Goal: Task Accomplishment & Management: Use online tool/utility

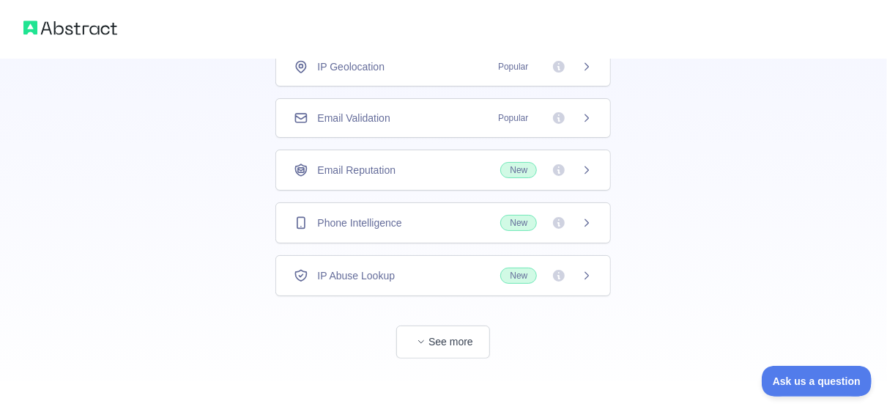
scroll to position [124, 0]
click at [420, 339] on icon "button" at bounding box center [421, 339] width 9 height 9
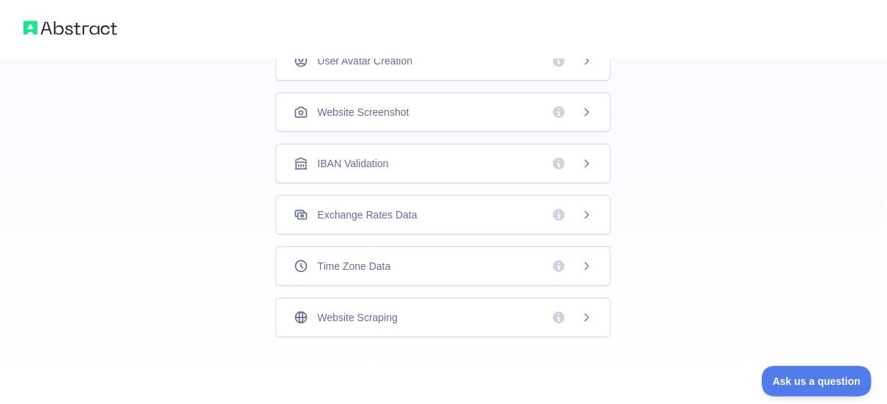
scroll to position [0, 0]
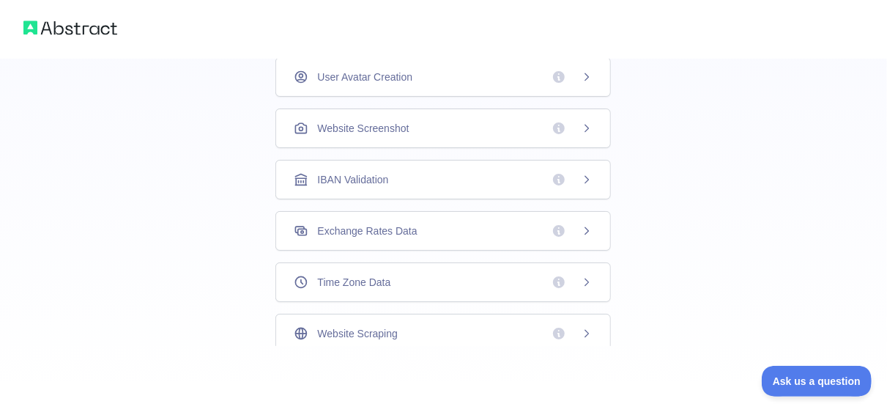
click at [584, 76] on icon at bounding box center [587, 77] width 12 height 12
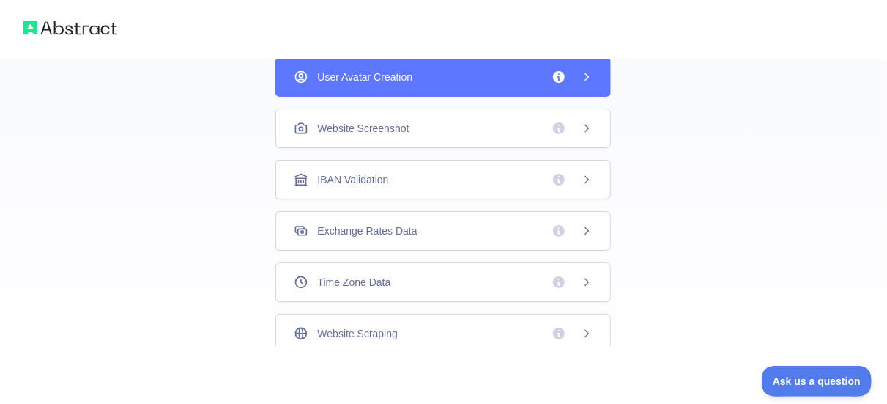
click at [584, 76] on icon at bounding box center [587, 77] width 12 height 12
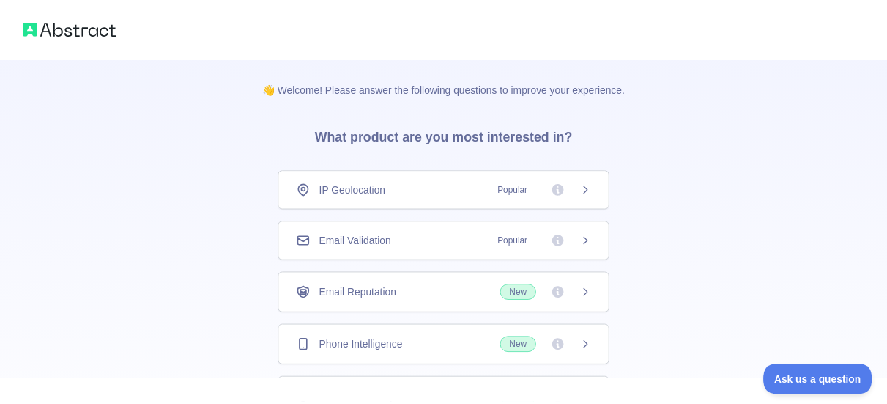
scroll to position [132, 0]
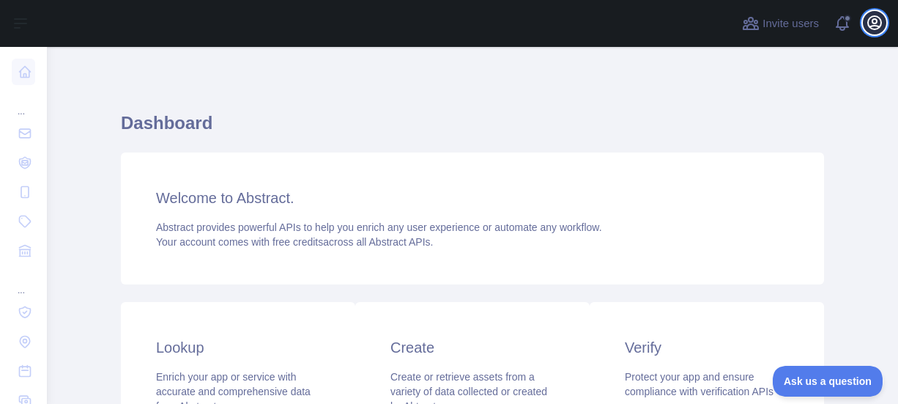
click at [874, 30] on icon "button" at bounding box center [875, 23] width 18 height 18
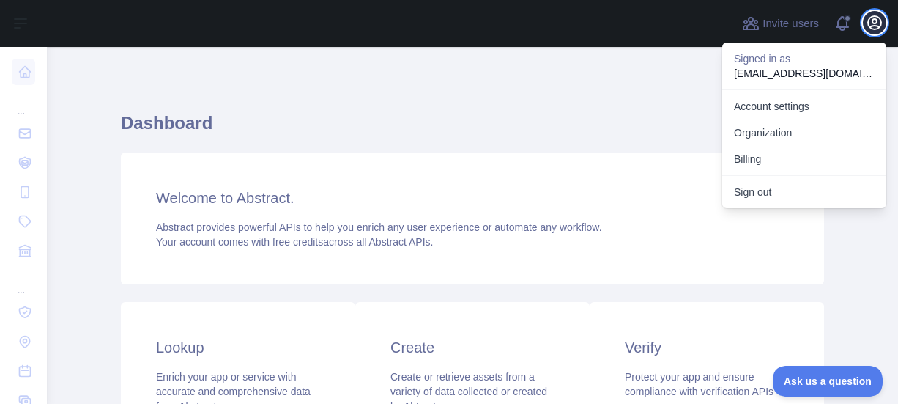
click at [874, 30] on icon "button" at bounding box center [875, 23] width 18 height 18
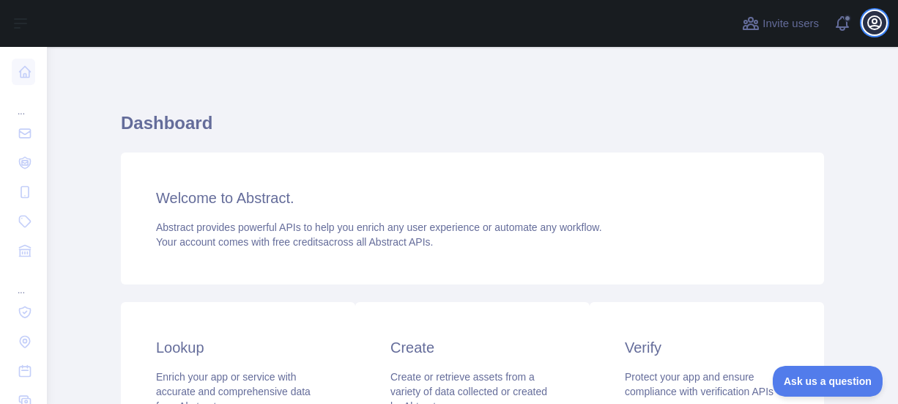
click at [874, 30] on icon "button" at bounding box center [875, 23] width 18 height 18
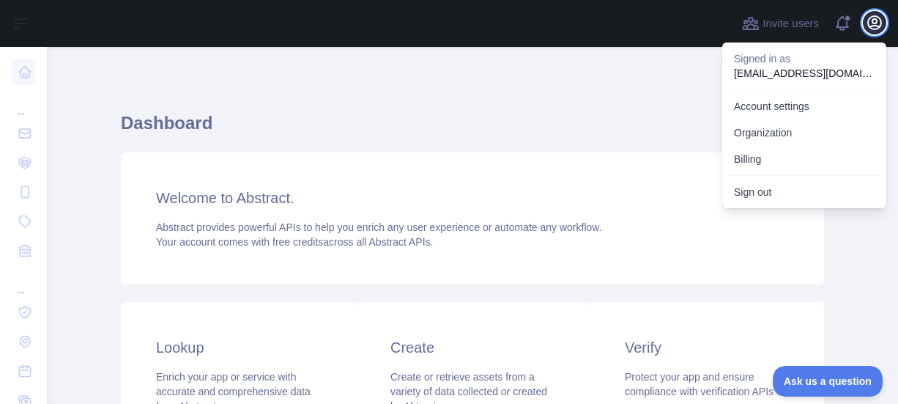
click at [874, 30] on icon "button" at bounding box center [875, 23] width 18 height 18
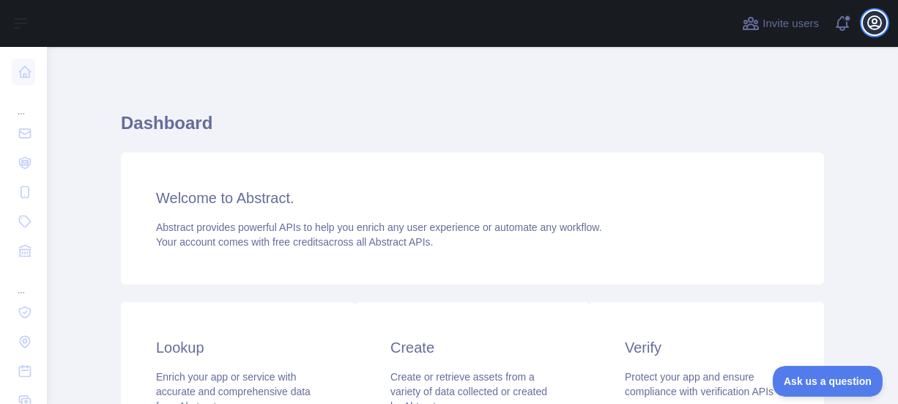
click at [874, 30] on icon "button" at bounding box center [875, 23] width 18 height 18
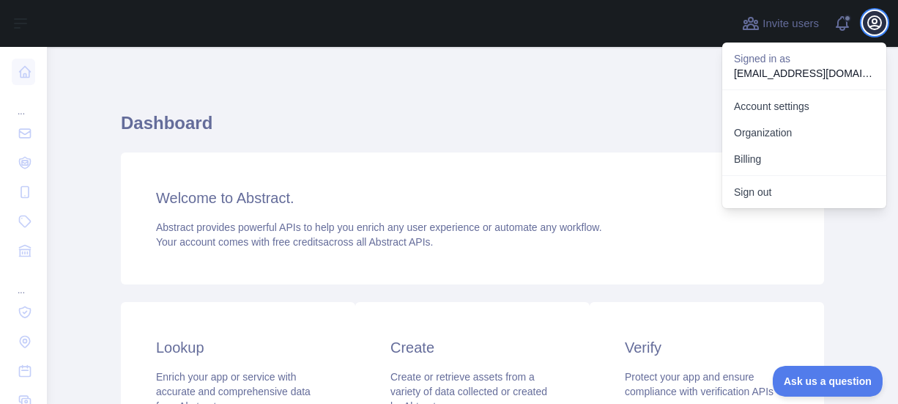
click at [874, 30] on icon "button" at bounding box center [875, 23] width 18 height 18
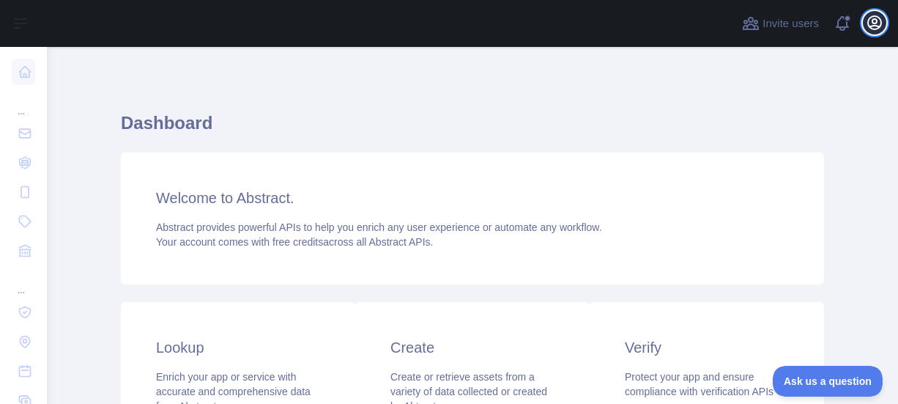
click at [874, 30] on icon "button" at bounding box center [875, 23] width 18 height 18
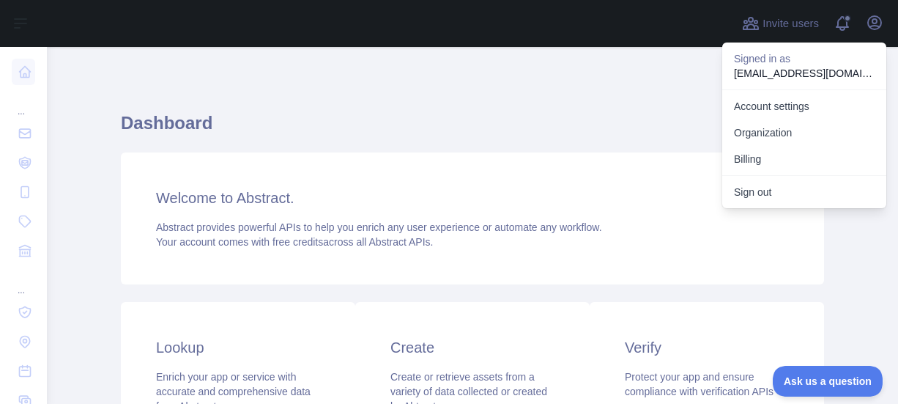
click at [686, 124] on h1 "Dashboard" at bounding box center [472, 128] width 703 height 35
